Goal: Information Seeking & Learning: Learn about a topic

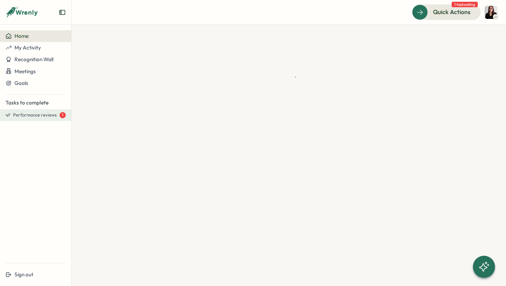
click at [49, 112] on span "Performance reviews" at bounding box center [35, 115] width 44 height 6
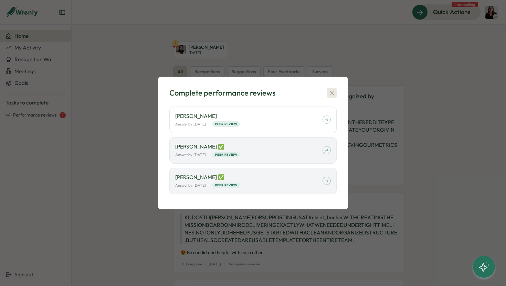
click at [334, 92] on icon "button" at bounding box center [331, 92] width 7 height 7
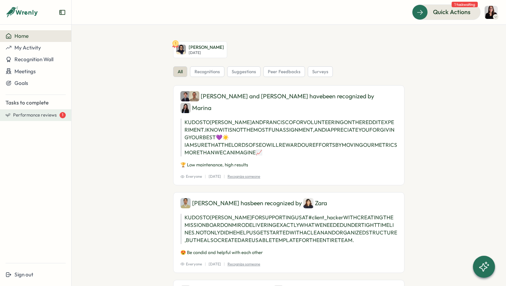
click at [26, 118] on button "Performance reviews 1" at bounding box center [35, 115] width 71 height 12
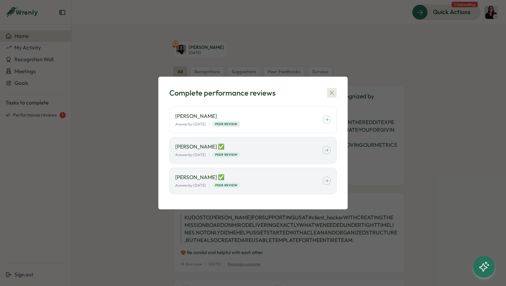
click at [335, 95] on icon "button" at bounding box center [331, 92] width 7 height 7
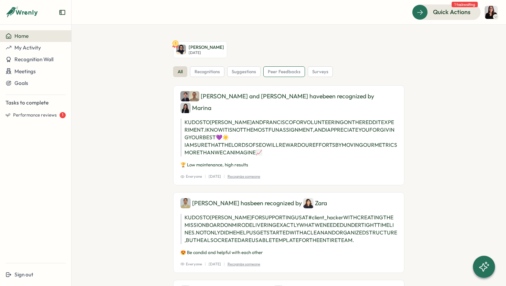
click at [290, 71] on span "peer feedbacks" at bounding box center [284, 72] width 33 height 6
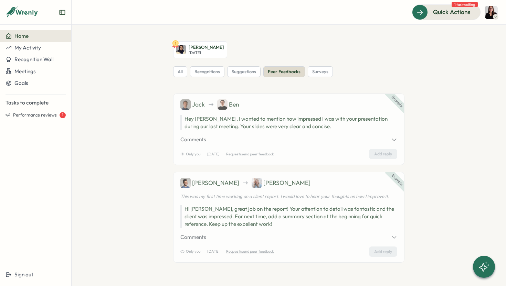
click at [218, 122] on p "Hey [PERSON_NAME], I wanted to mention how impressed I was with your presentati…" at bounding box center [288, 122] width 217 height 15
click at [151, 128] on div "1 [PERSON_NAME] [DATE] all recognitions suggestions peer feedbacks surveys Exam…" at bounding box center [288, 163] width 379 height 244
click at [41, 46] on div "My Activity" at bounding box center [36, 48] width 60 height 6
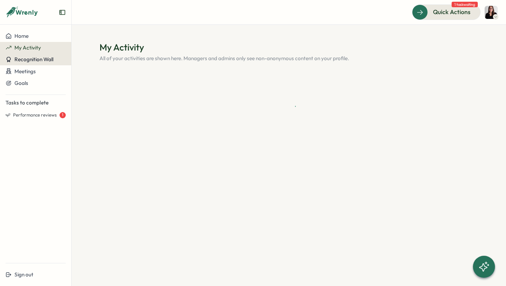
click at [44, 60] on span "Recognition Wall" at bounding box center [33, 59] width 39 height 7
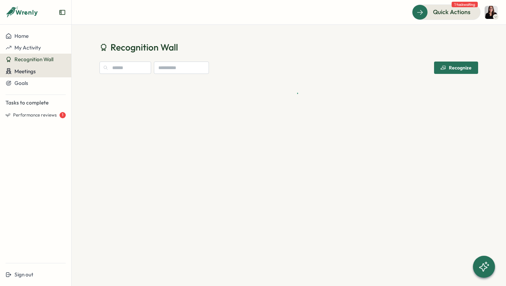
click at [42, 75] on button "Meetings" at bounding box center [35, 71] width 71 height 12
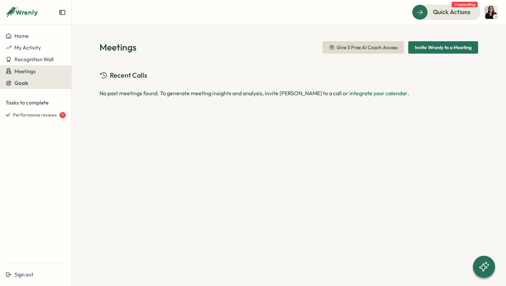
click at [38, 85] on div "Goals" at bounding box center [36, 83] width 60 height 6
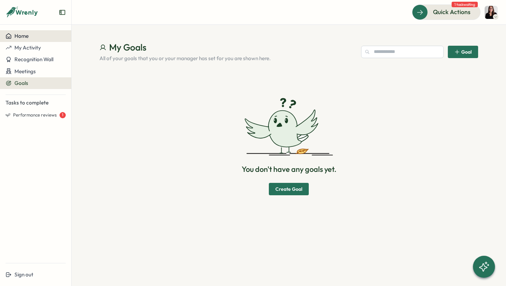
click at [30, 39] on div "Home" at bounding box center [36, 36] width 60 height 6
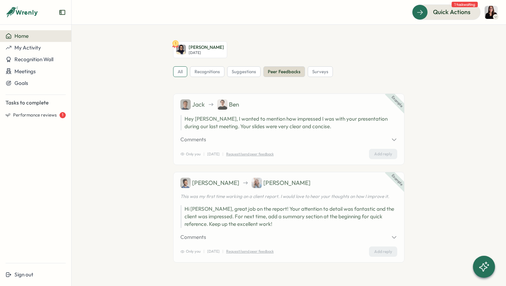
click at [185, 73] on div "all" at bounding box center [180, 71] width 14 height 11
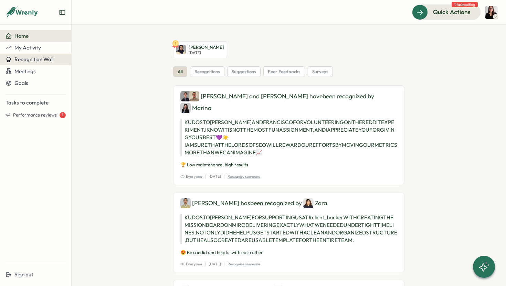
click at [32, 61] on span "Recognition Wall" at bounding box center [33, 59] width 39 height 7
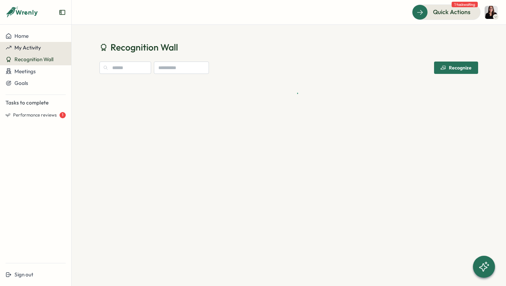
click at [27, 45] on span "My Activity" at bounding box center [27, 47] width 26 height 7
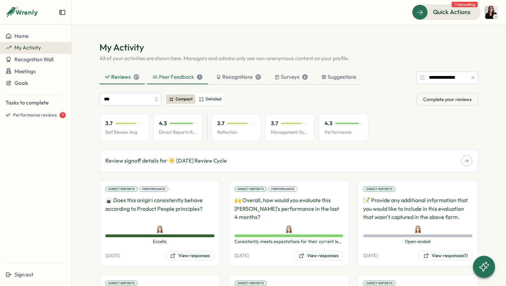
click at [172, 76] on div "Peer Feedback 1" at bounding box center [178, 77] width 50 height 8
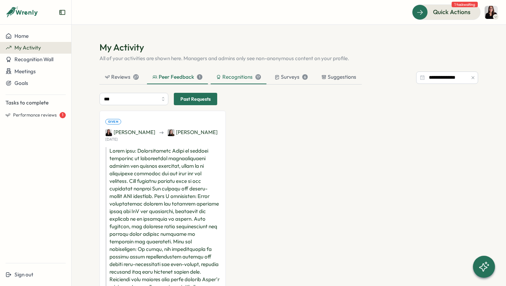
click at [226, 79] on div "Recognitions 17" at bounding box center [238, 77] width 45 height 8
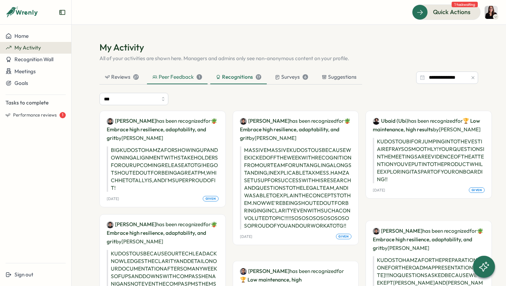
click at [166, 76] on div "Peer Feedback 1" at bounding box center [177, 77] width 50 height 8
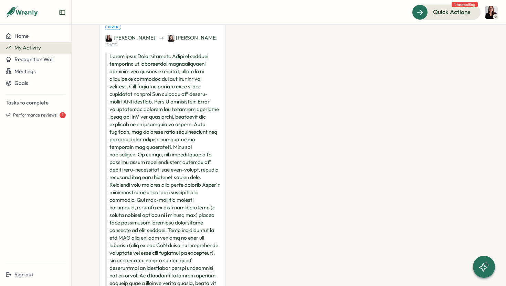
scroll to position [102, 0]
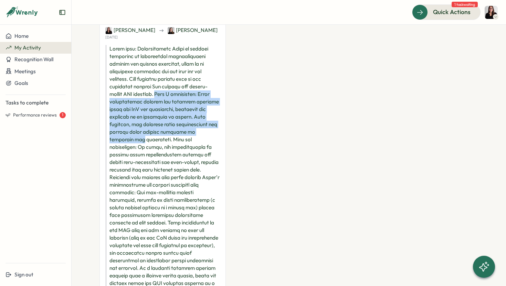
drag, startPoint x: 107, startPoint y: 93, endPoint x: 213, endPoint y: 136, distance: 114.1
click at [213, 136] on p at bounding box center [162, 192] width 115 height 295
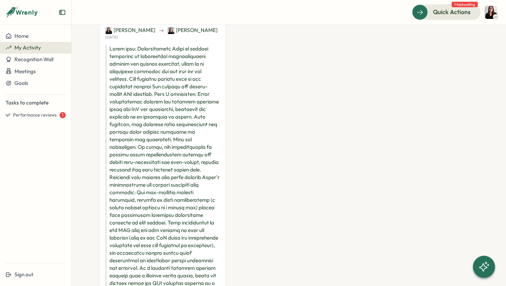
click at [85, 144] on section "**********" at bounding box center [289, 156] width 434 height 262
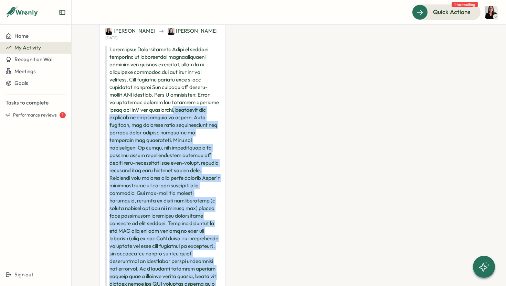
scroll to position [26, 0]
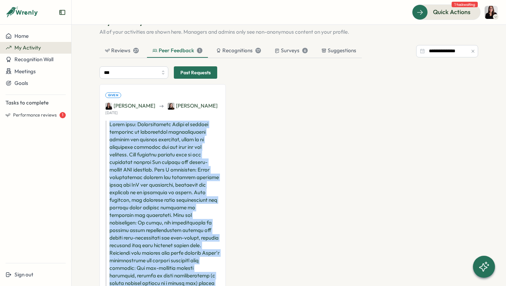
drag, startPoint x: 211, startPoint y: 246, endPoint x: 109, endPoint y: 127, distance: 157.7
click at [109, 127] on p at bounding box center [162, 268] width 115 height 295
copy p "Focus area: Communication [PERSON_NAME] is clearly dedicated to maintaining org…"
click at [263, 131] on div "Given [PERSON_NAME] [PERSON_NAME][DATE] Add reply" at bounding box center [288, 263] width 379 height 359
